Goal: Navigation & Orientation: Go to known website

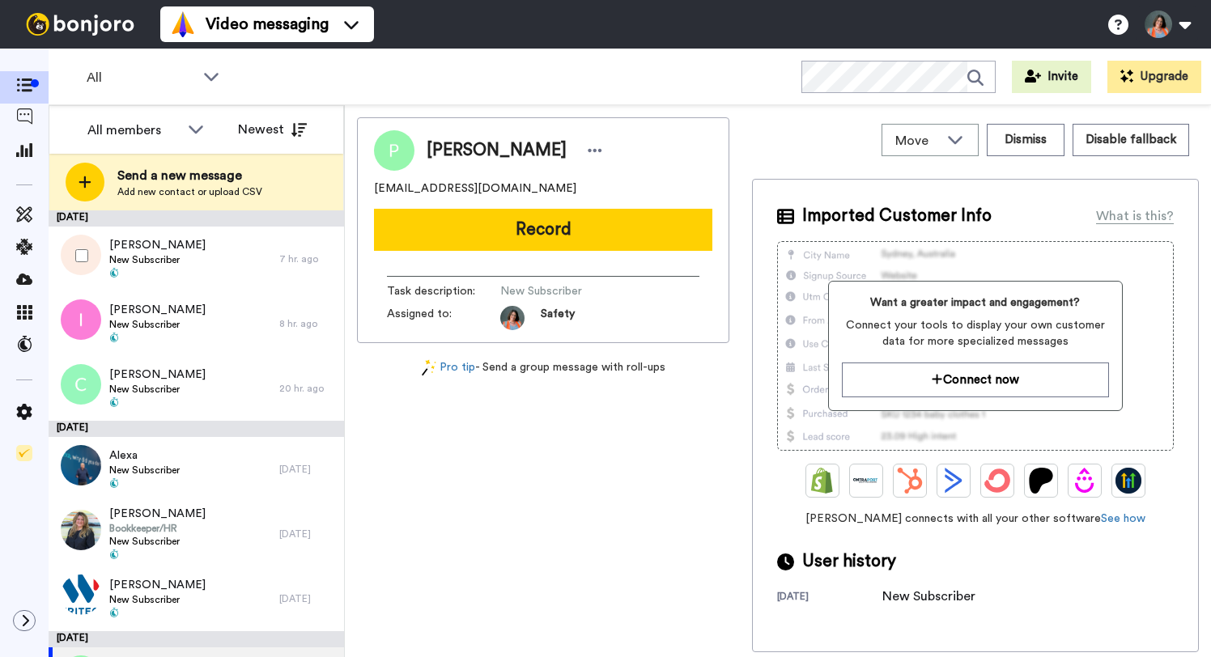
click at [214, 254] on div "[PERSON_NAME] Subscriber" at bounding box center [164, 259] width 231 height 65
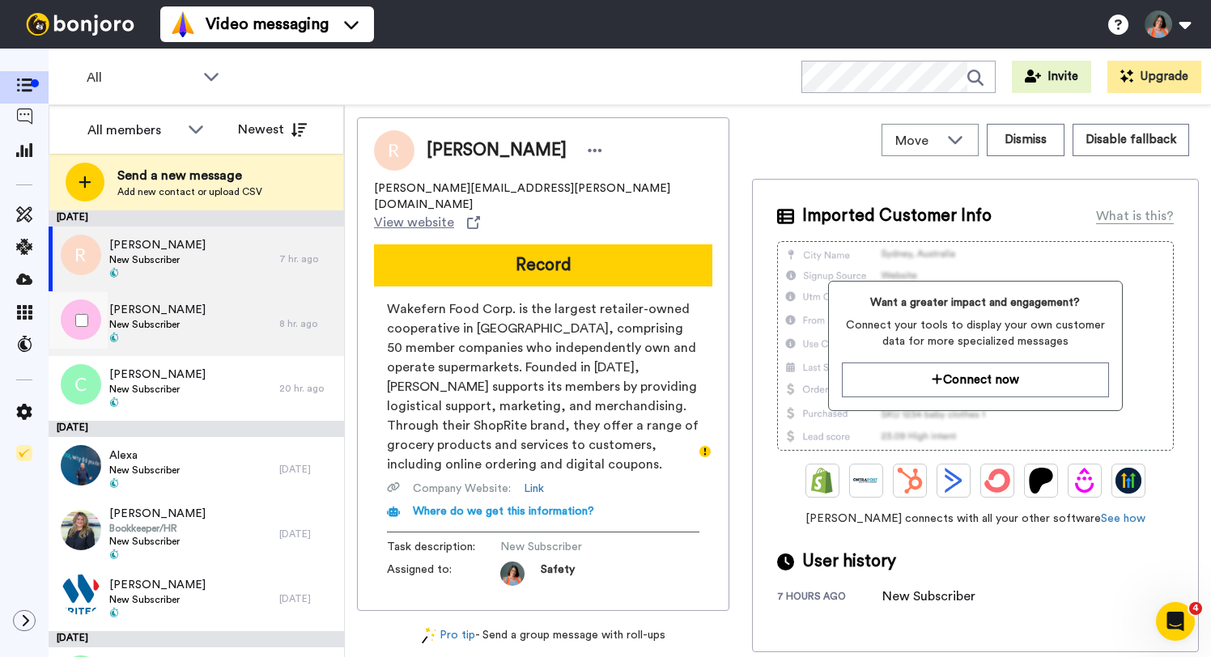
click at [164, 312] on span "[PERSON_NAME]" at bounding box center [157, 310] width 96 height 16
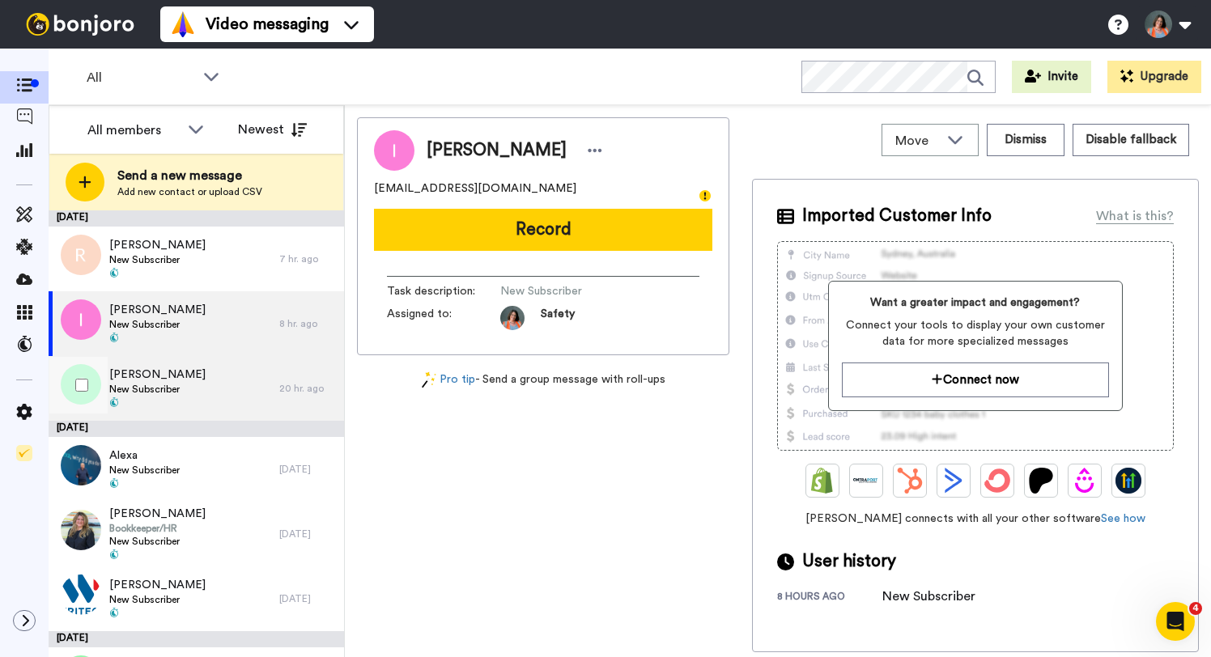
click at [213, 400] on div "[PERSON_NAME] Subscriber" at bounding box center [164, 388] width 231 height 65
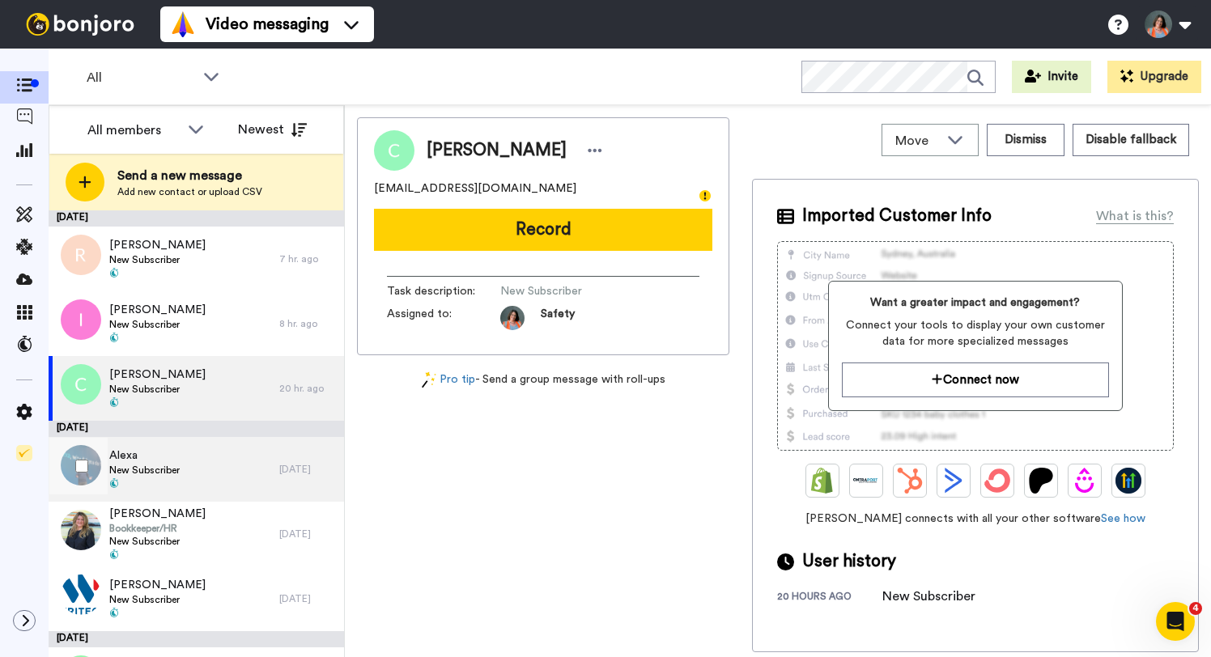
click at [274, 471] on div "Alexa New Subscriber" at bounding box center [164, 469] width 231 height 65
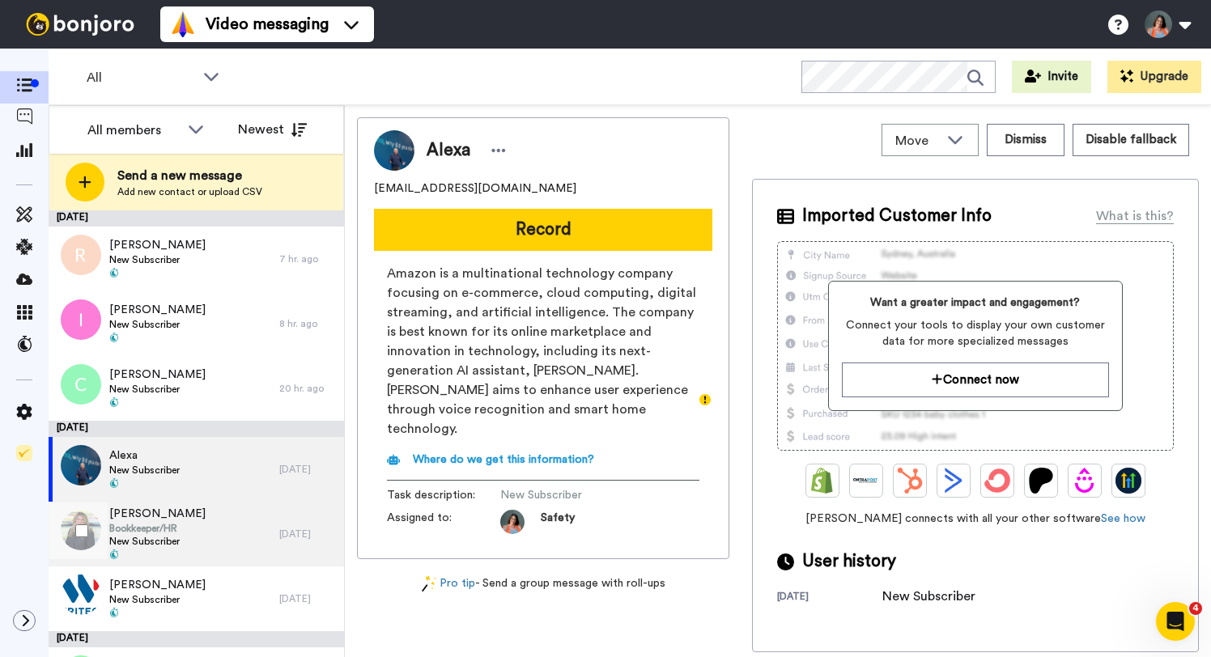
click at [206, 524] on div "[DEMOGRAPHIC_DATA] Bookkeeper/HR New Subscriber" at bounding box center [164, 534] width 231 height 65
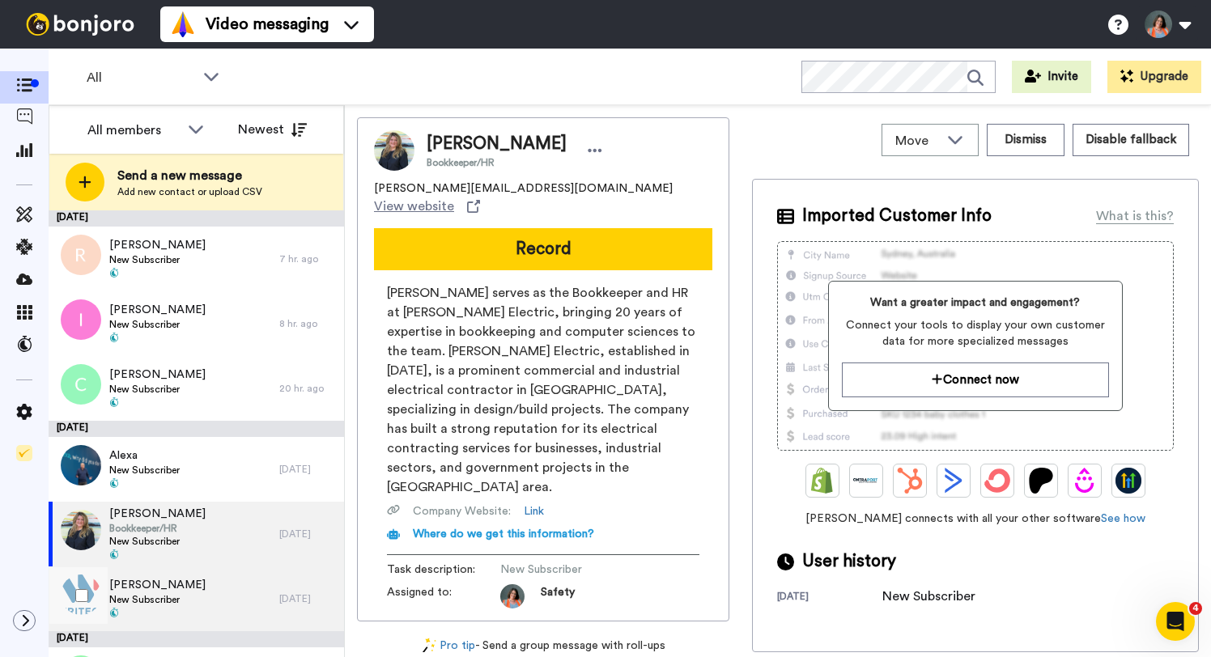
click at [178, 581] on span "[PERSON_NAME]" at bounding box center [157, 585] width 96 height 16
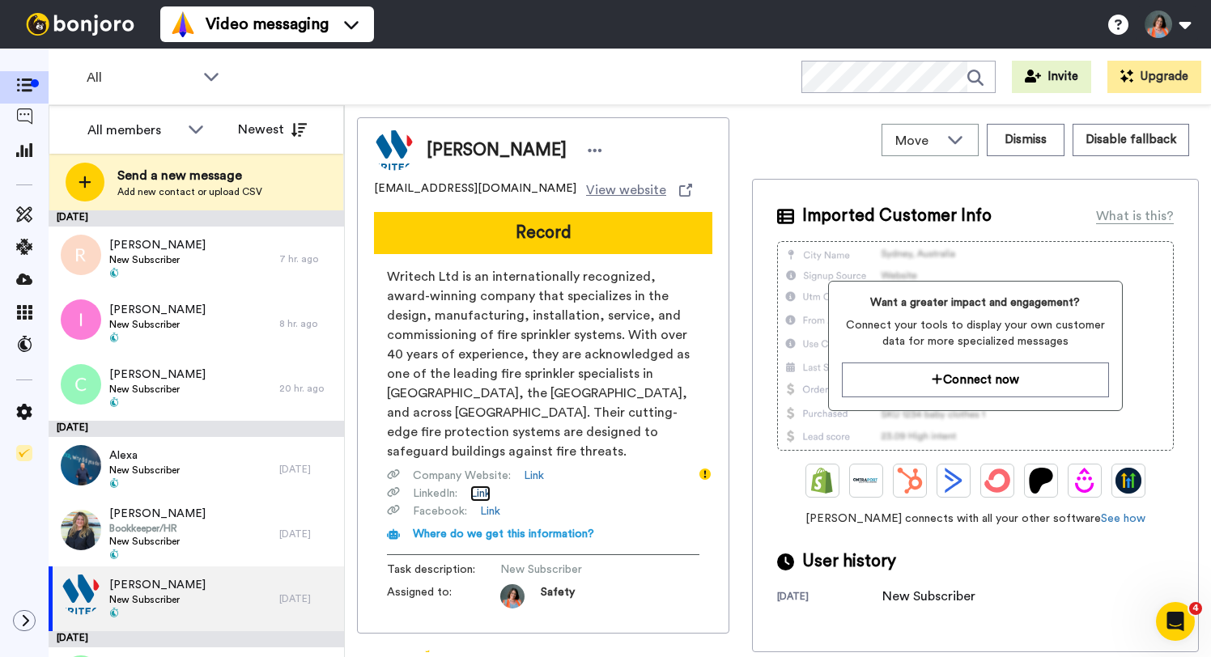
click at [484, 486] on link "Link" at bounding box center [480, 494] width 20 height 16
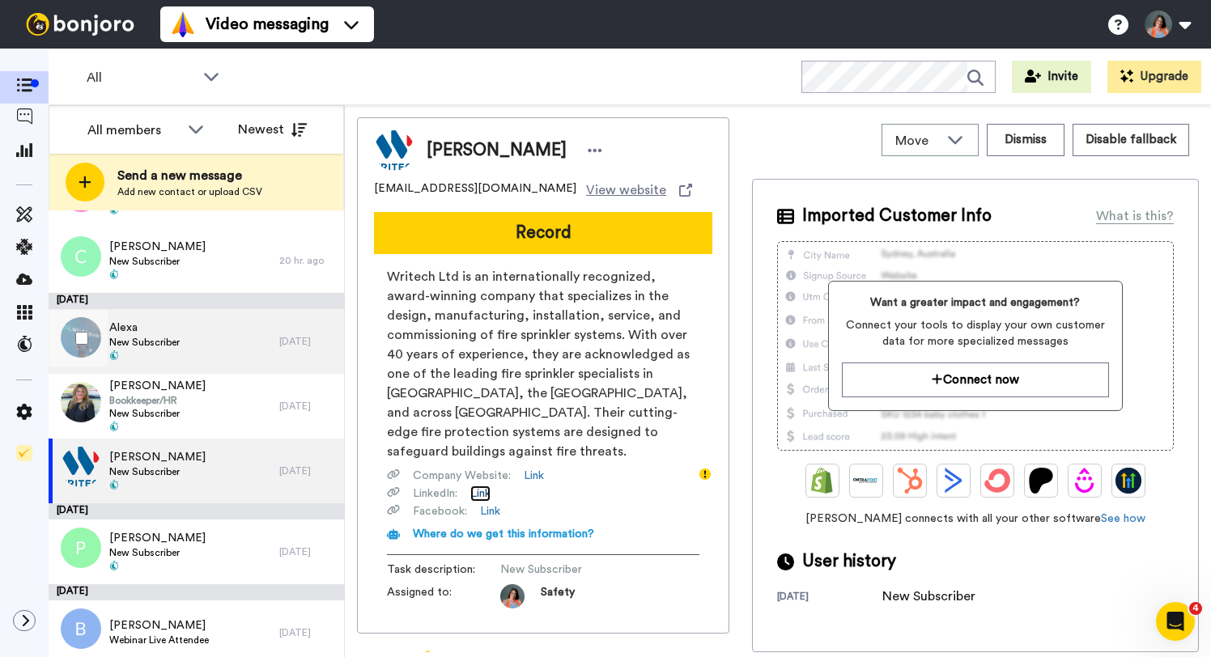
scroll to position [136, 0]
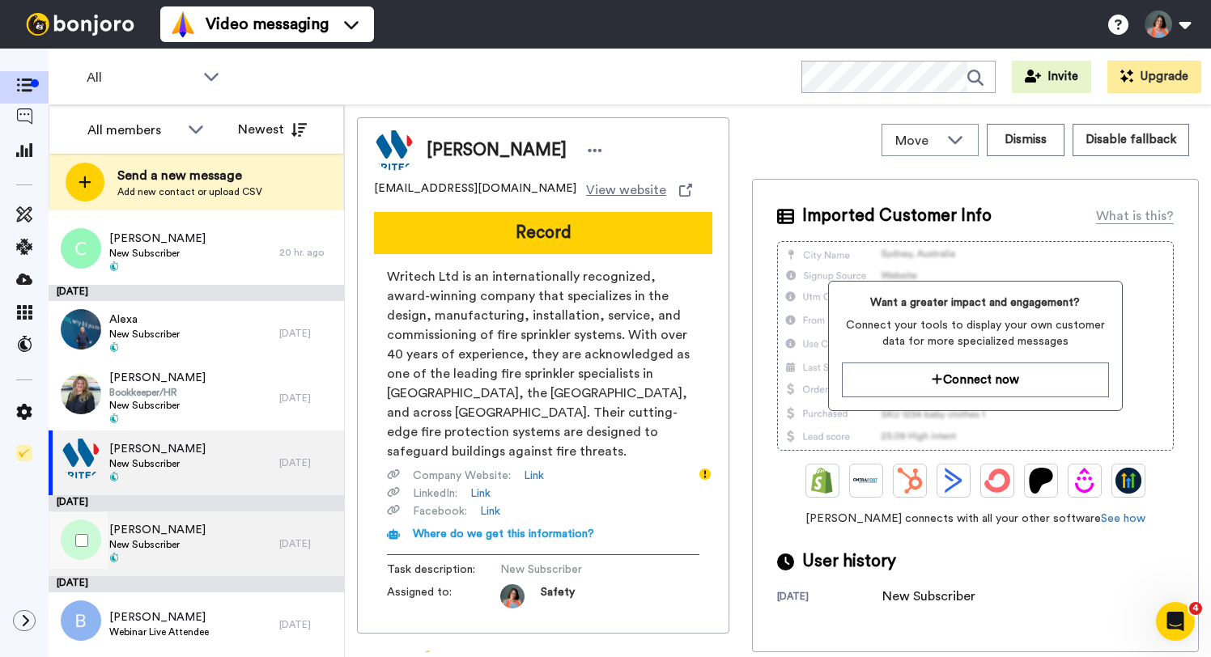
click at [176, 533] on span "[PERSON_NAME]" at bounding box center [157, 530] width 96 height 16
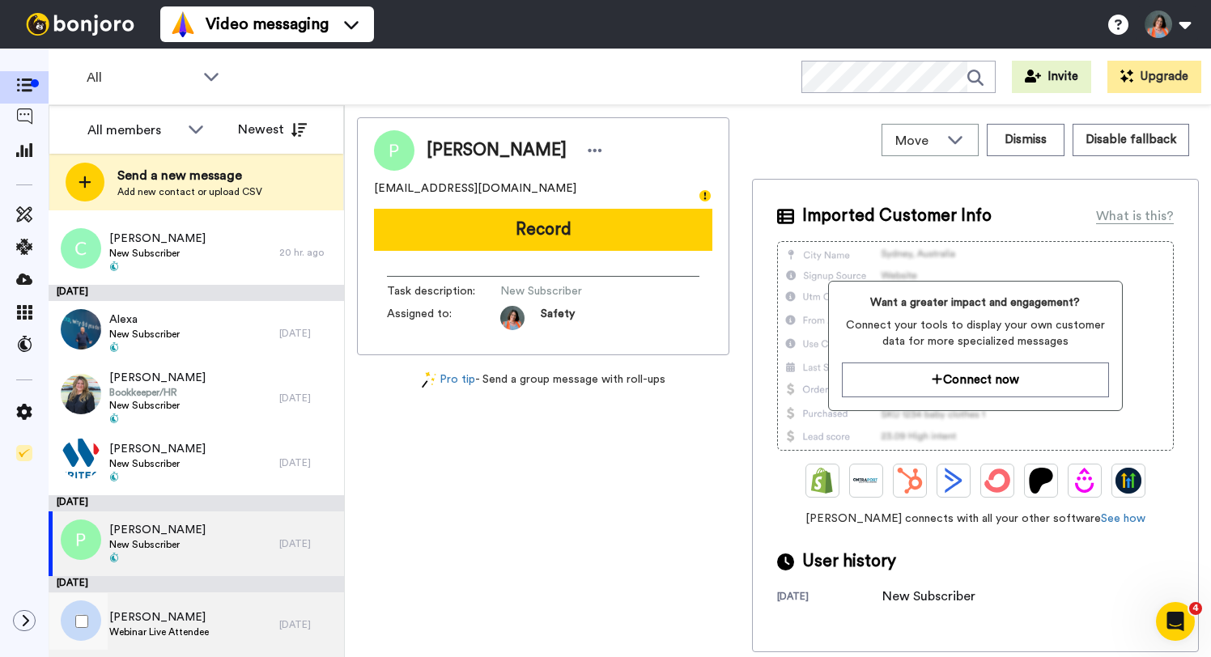
click at [214, 632] on div "[PERSON_NAME] Webinar Live Attendee" at bounding box center [164, 624] width 231 height 65
